Goal: Task Accomplishment & Management: Manage account settings

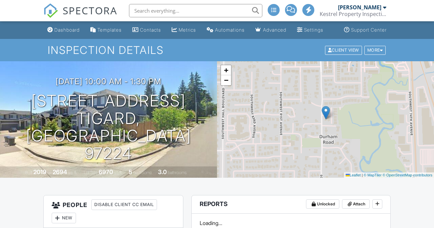
click at [61, 33] on div "Dashboard" at bounding box center [66, 30] width 25 height 6
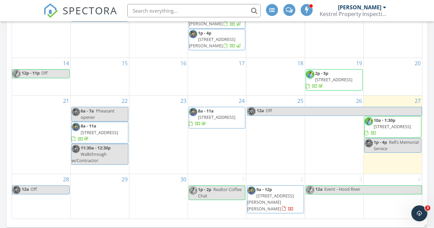
scroll to position [506, 0]
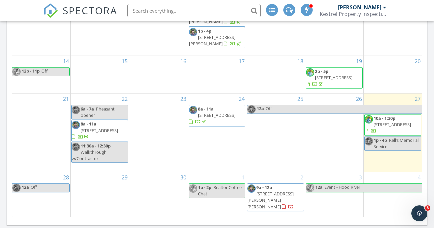
click at [393, 118] on span "10a - 1:30p" at bounding box center [385, 118] width 22 height 6
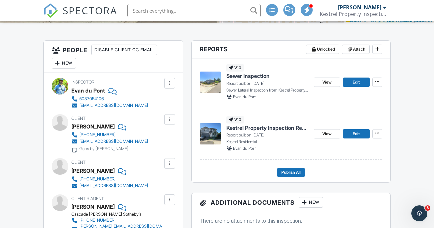
click at [353, 146] on div "View Edit" at bounding box center [348, 133] width 69 height 35
click at [353, 137] on span "Edit" at bounding box center [356, 134] width 7 height 7
